Goal: Task Accomplishment & Management: Manage account settings

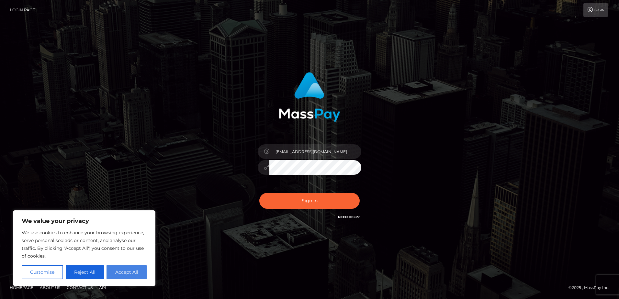
click at [123, 273] on button "Accept All" at bounding box center [127, 272] width 40 height 14
checkbox input "true"
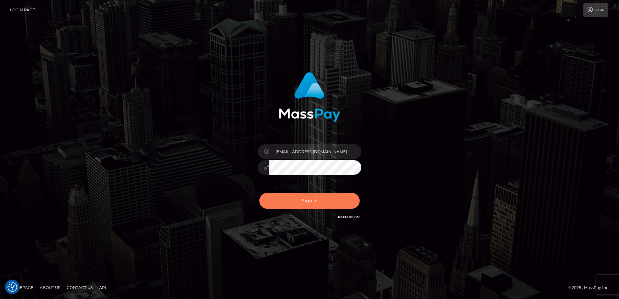
click at [302, 200] on button "Sign in" at bounding box center [309, 201] width 100 height 16
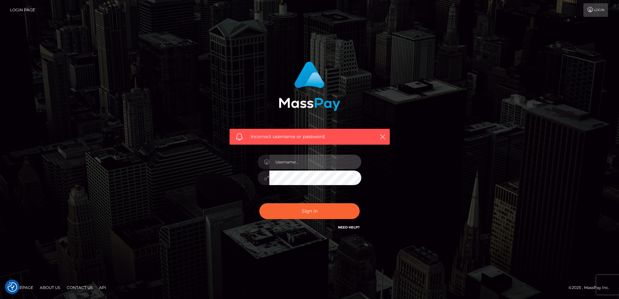
click at [286, 157] on input "text" at bounding box center [315, 162] width 92 height 15
type input "[EMAIL_ADDRESS][DOMAIN_NAME]"
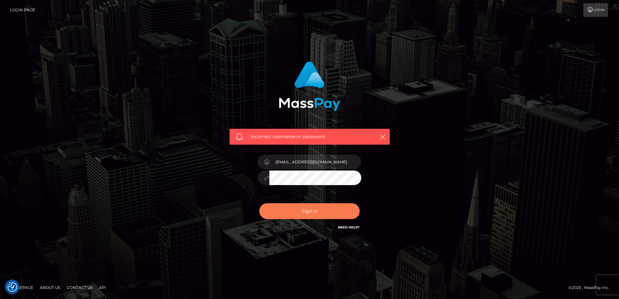
click at [283, 212] on button "Sign in" at bounding box center [309, 211] width 100 height 16
